Goal: Task Accomplishment & Management: Complete application form

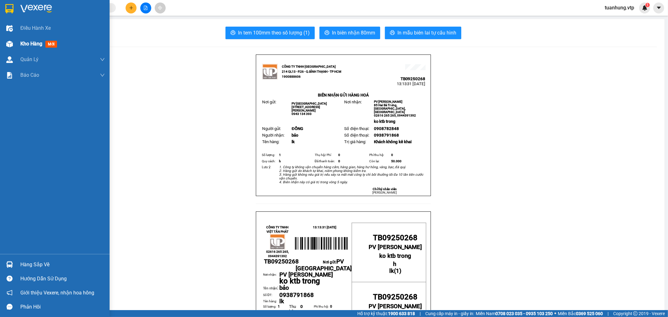
click at [9, 43] on img at bounding box center [9, 44] width 7 height 7
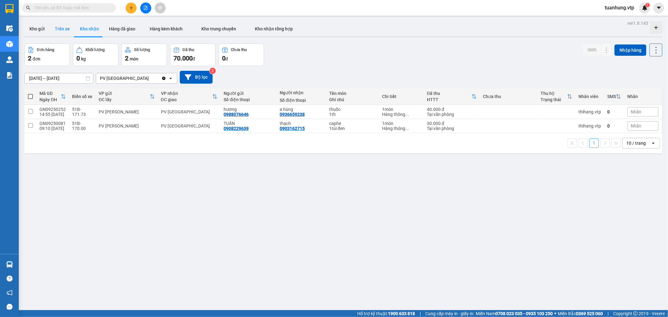
click at [64, 30] on button "Trên xe" at bounding box center [62, 28] width 25 height 15
type input "[DATE] – [DATE]"
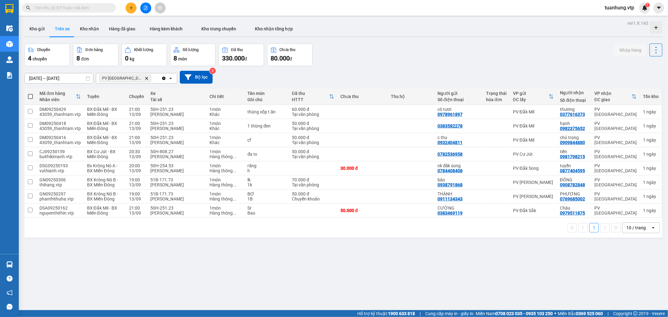
click at [30, 96] on span at bounding box center [30, 96] width 5 height 5
click at [30, 93] on input "checkbox" at bounding box center [30, 93] width 0 height 0
checkbox input "true"
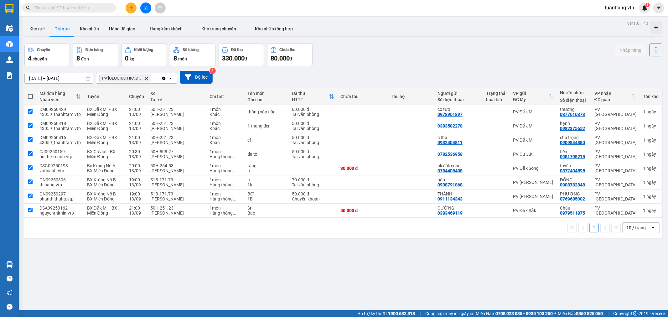
checkbox input "true"
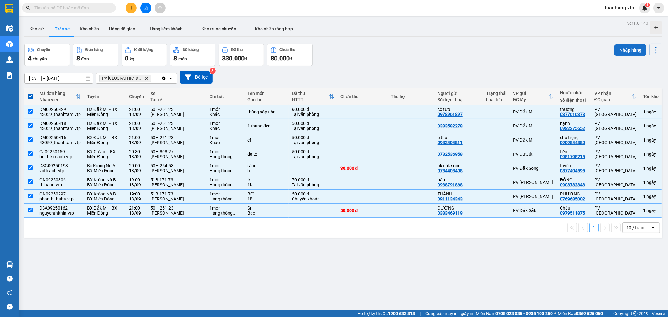
click at [628, 50] on button "Nhập hàng" at bounding box center [631, 49] width 32 height 11
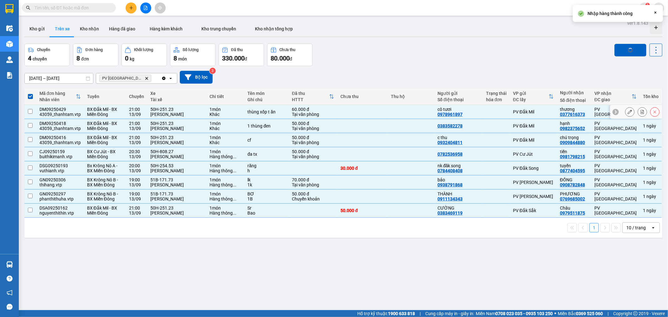
checkbox input "false"
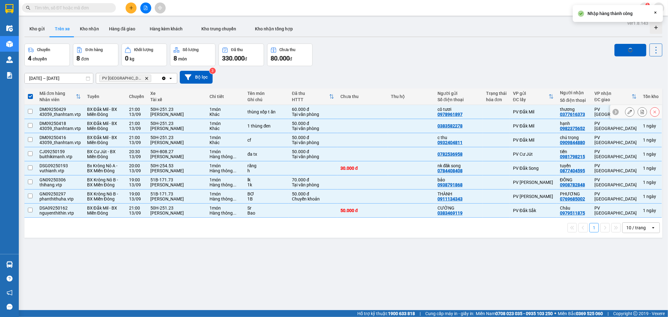
checkbox input "false"
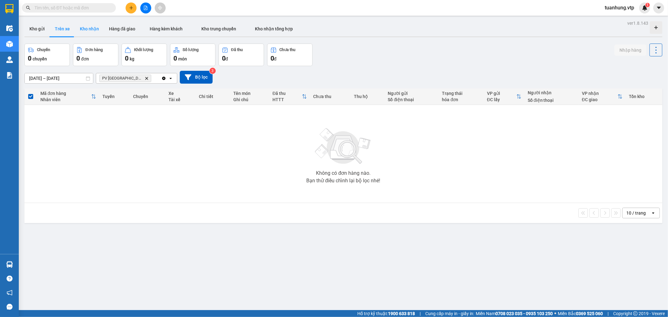
click at [85, 31] on button "Kho nhận" at bounding box center [89, 28] width 29 height 15
type input "[DATE] – [DATE]"
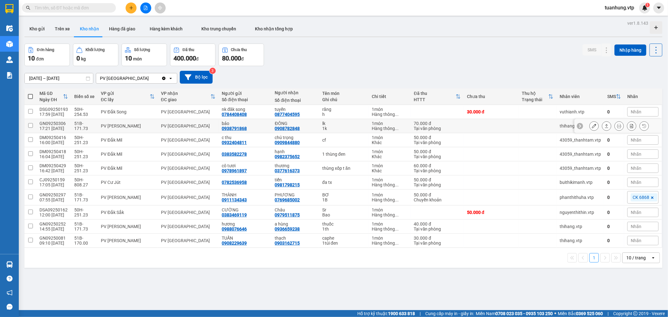
click at [603, 125] on button at bounding box center [607, 126] width 9 height 11
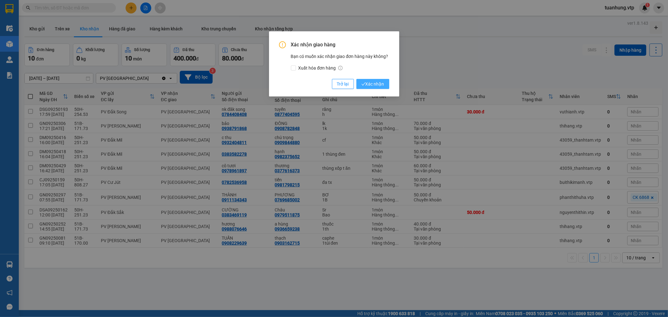
click at [380, 85] on span "Xác nhận" at bounding box center [373, 84] width 23 height 7
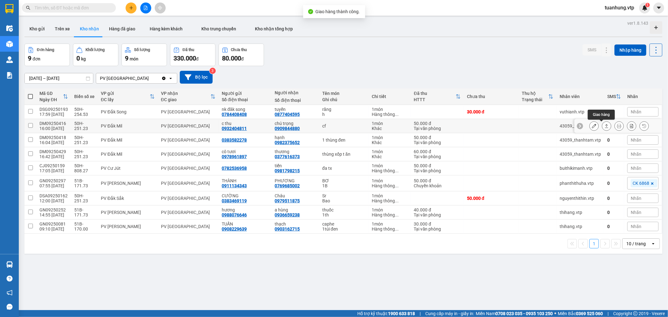
click at [605, 124] on icon at bounding box center [607, 126] width 4 height 4
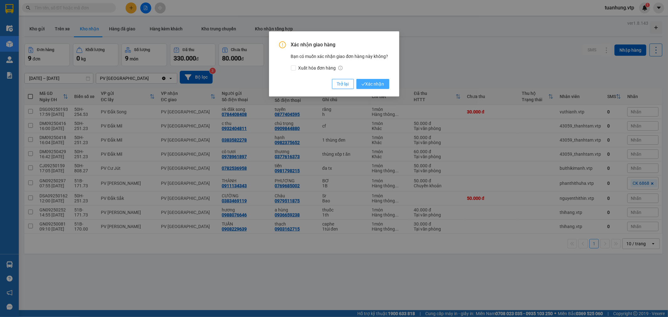
click at [380, 84] on span "Xác nhận" at bounding box center [373, 84] width 23 height 7
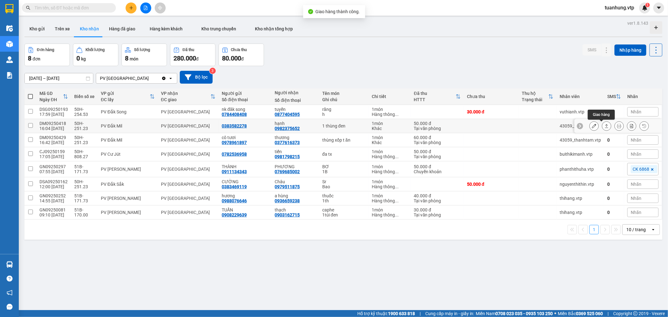
click at [605, 127] on icon at bounding box center [607, 126] width 4 height 4
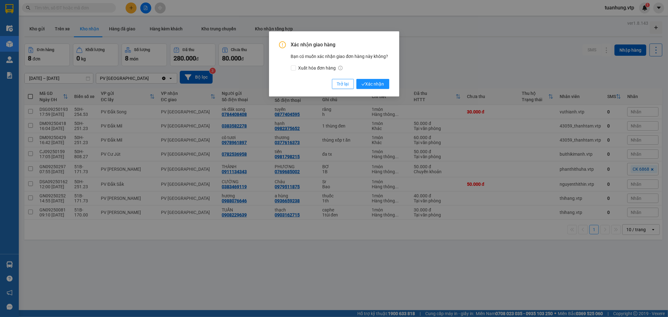
click at [368, 89] on div "Xác nhận giao hàng Bạn có muốn xác nhận giao đơn hàng này không? Xuất hóa đơn h…" at bounding box center [334, 63] width 130 height 65
click at [373, 82] on span "Xác nhận" at bounding box center [373, 84] width 23 height 7
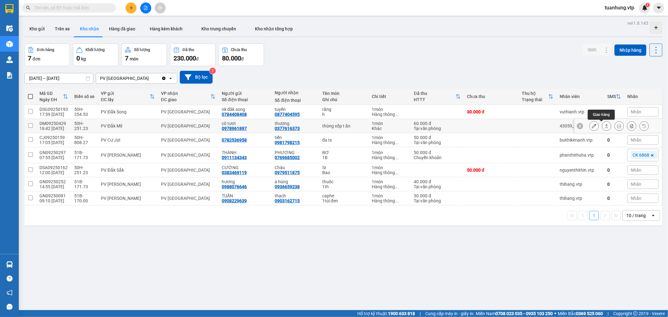
click at [605, 124] on icon at bounding box center [607, 126] width 4 height 4
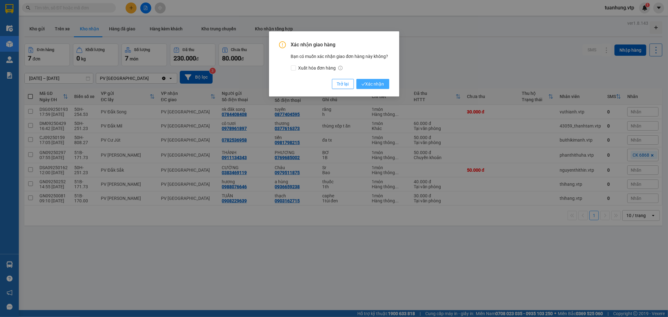
click at [375, 86] on span "Xác nhận" at bounding box center [373, 84] width 23 height 7
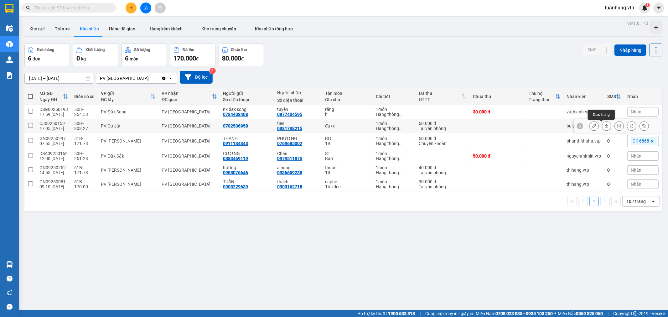
click at [603, 123] on button at bounding box center [607, 126] width 9 height 11
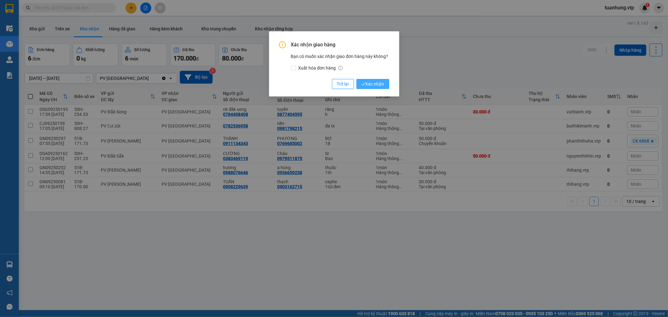
click at [366, 84] on span "Xác nhận" at bounding box center [373, 84] width 23 height 7
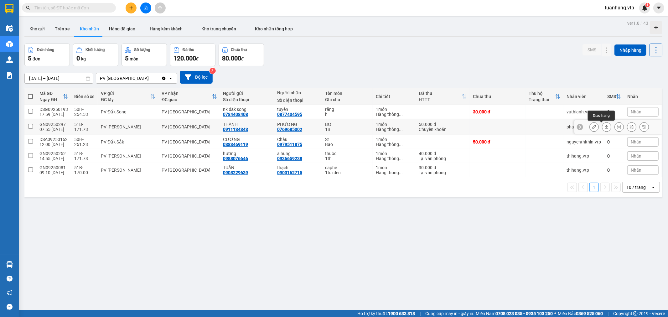
click at [604, 128] on button at bounding box center [607, 127] width 9 height 11
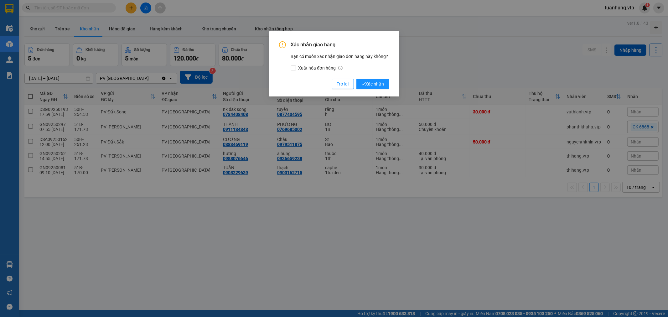
click at [389, 85] on div "Xác nhận giao hàng Bạn có muốn xác nhận giao đơn hàng này không? Xuất hóa đơn h…" at bounding box center [334, 63] width 130 height 65
click at [382, 85] on span "Xác nhận" at bounding box center [373, 84] width 23 height 7
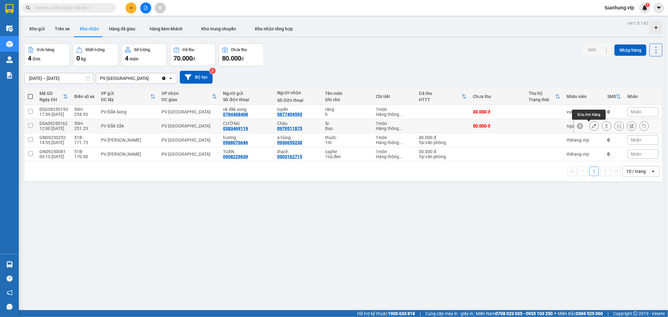
click at [591, 125] on button at bounding box center [594, 126] width 9 height 11
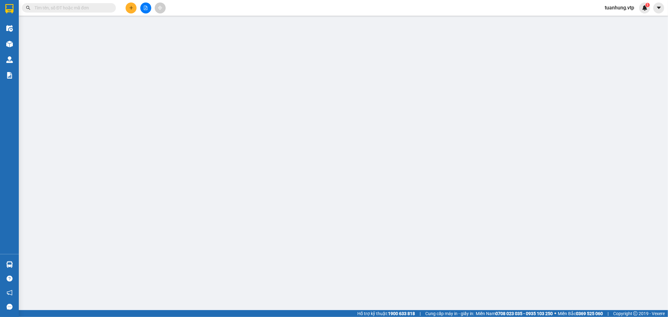
type input "0383469119"
type input "CƯỜNG"
type input "0979511875"
type input "Châu"
type input "50.000"
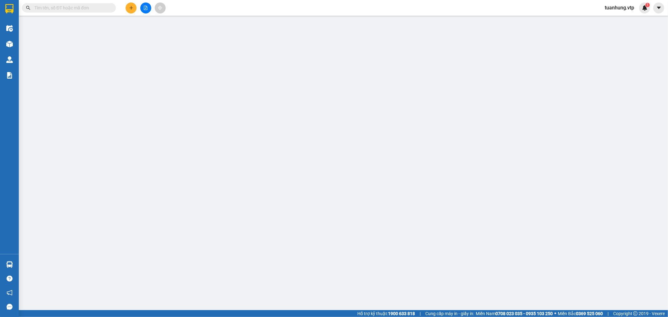
type input "50.000"
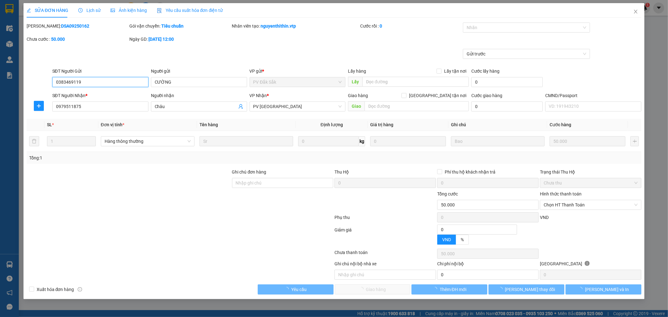
type input "2.500"
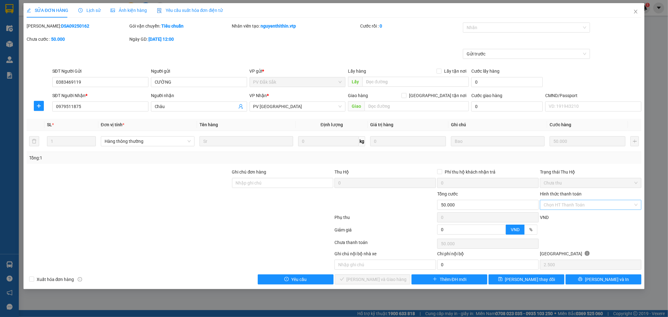
click at [633, 202] on input "Hình thức thanh toán" at bounding box center [589, 204] width 90 height 9
click at [587, 218] on div "Tại văn phòng" at bounding box center [591, 217] width 94 height 7
type input "0"
click at [379, 283] on span "[PERSON_NAME] và Giao hàng" at bounding box center [377, 279] width 60 height 7
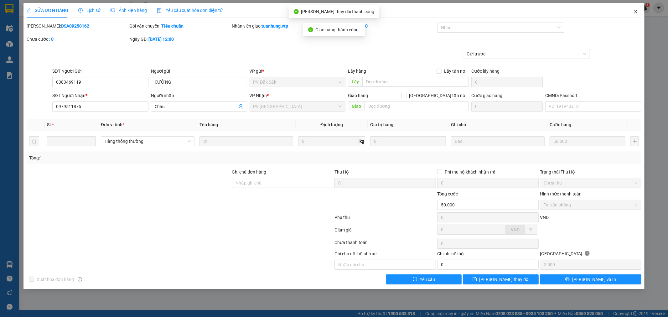
click at [635, 9] on icon "close" at bounding box center [636, 11] width 5 height 5
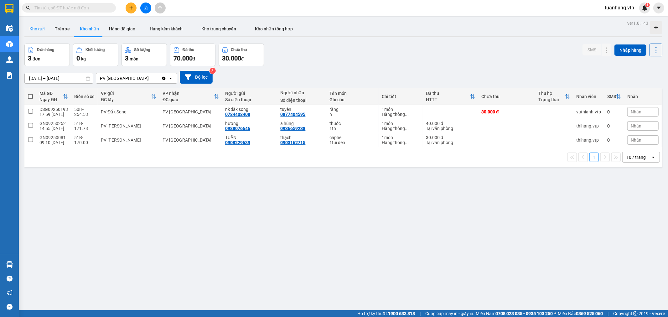
click at [37, 29] on button "Kho gửi" at bounding box center [36, 28] width 25 height 15
